Goal: Entertainment & Leisure: Consume media (video, audio)

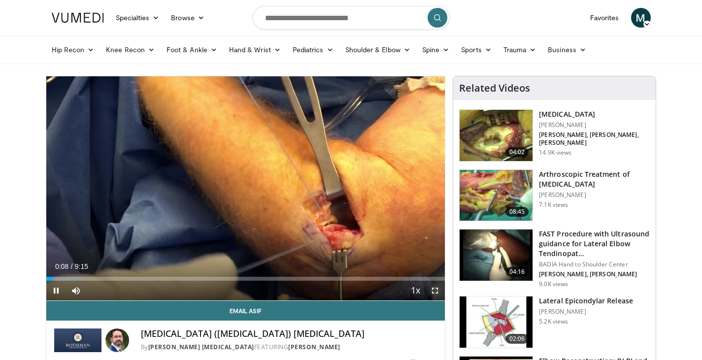
click at [433, 287] on span "Video Player" at bounding box center [435, 291] width 20 height 20
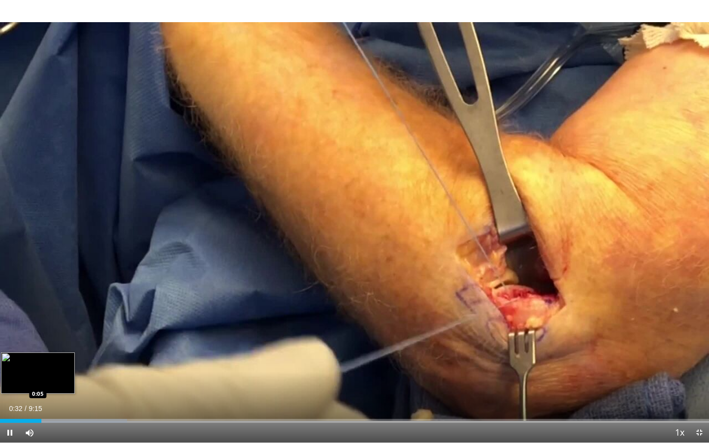
click at [6, 360] on div "Loaded : 17.95% 0:32 0:05" at bounding box center [354, 421] width 709 height 4
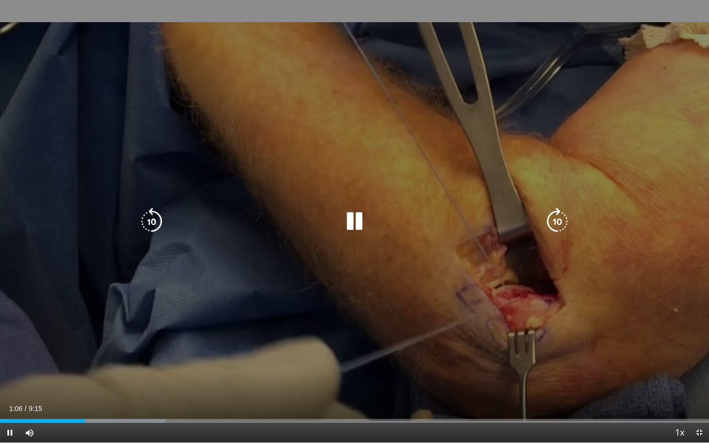
click at [357, 218] on icon "Video Player" at bounding box center [355, 222] width 28 height 28
click at [356, 219] on icon "Video Player" at bounding box center [355, 222] width 28 height 28
